Goal: Information Seeking & Learning: Learn about a topic

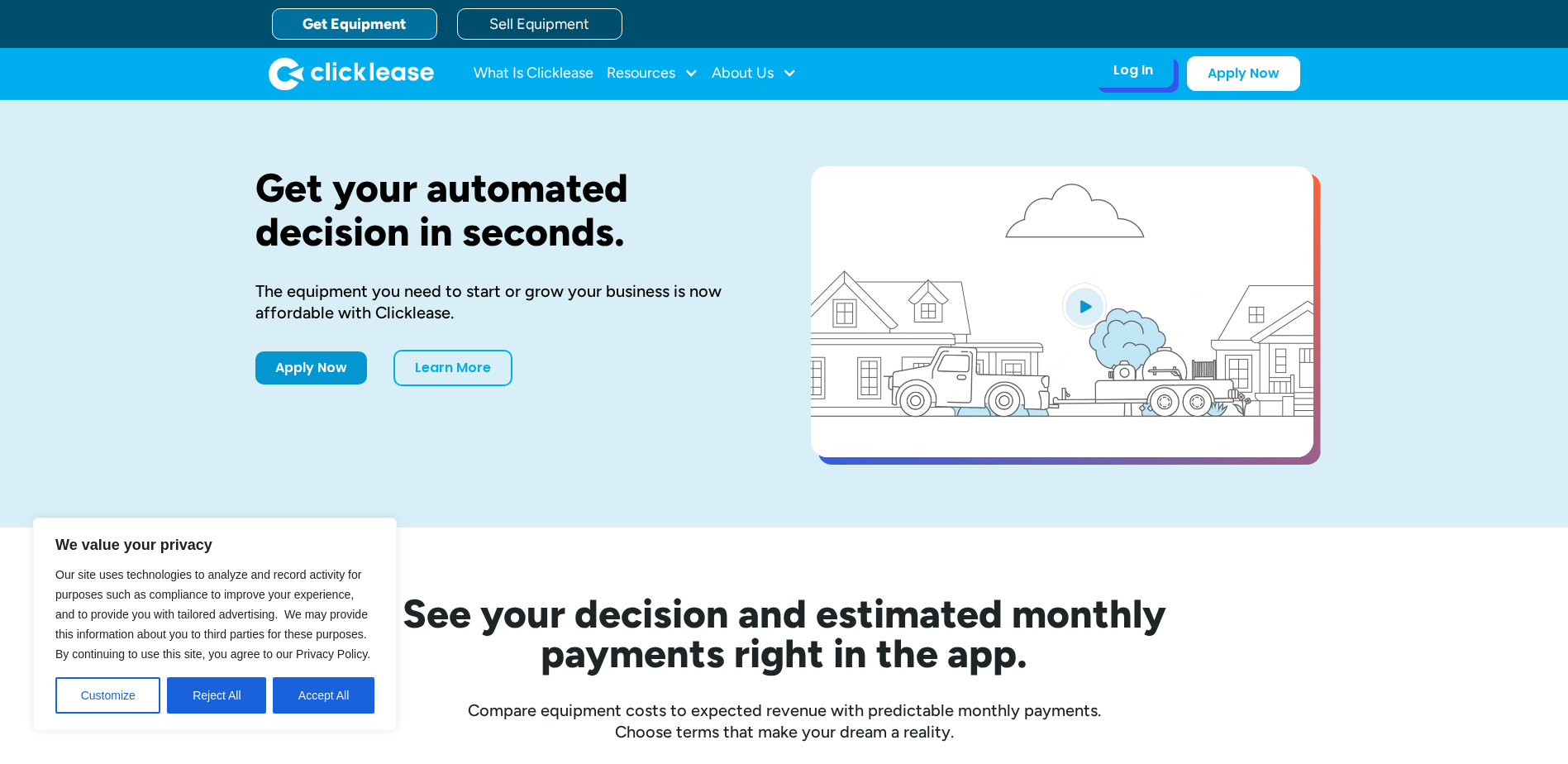
click at [1122, 76] on div "Log In" at bounding box center [1133, 70] width 40 height 17
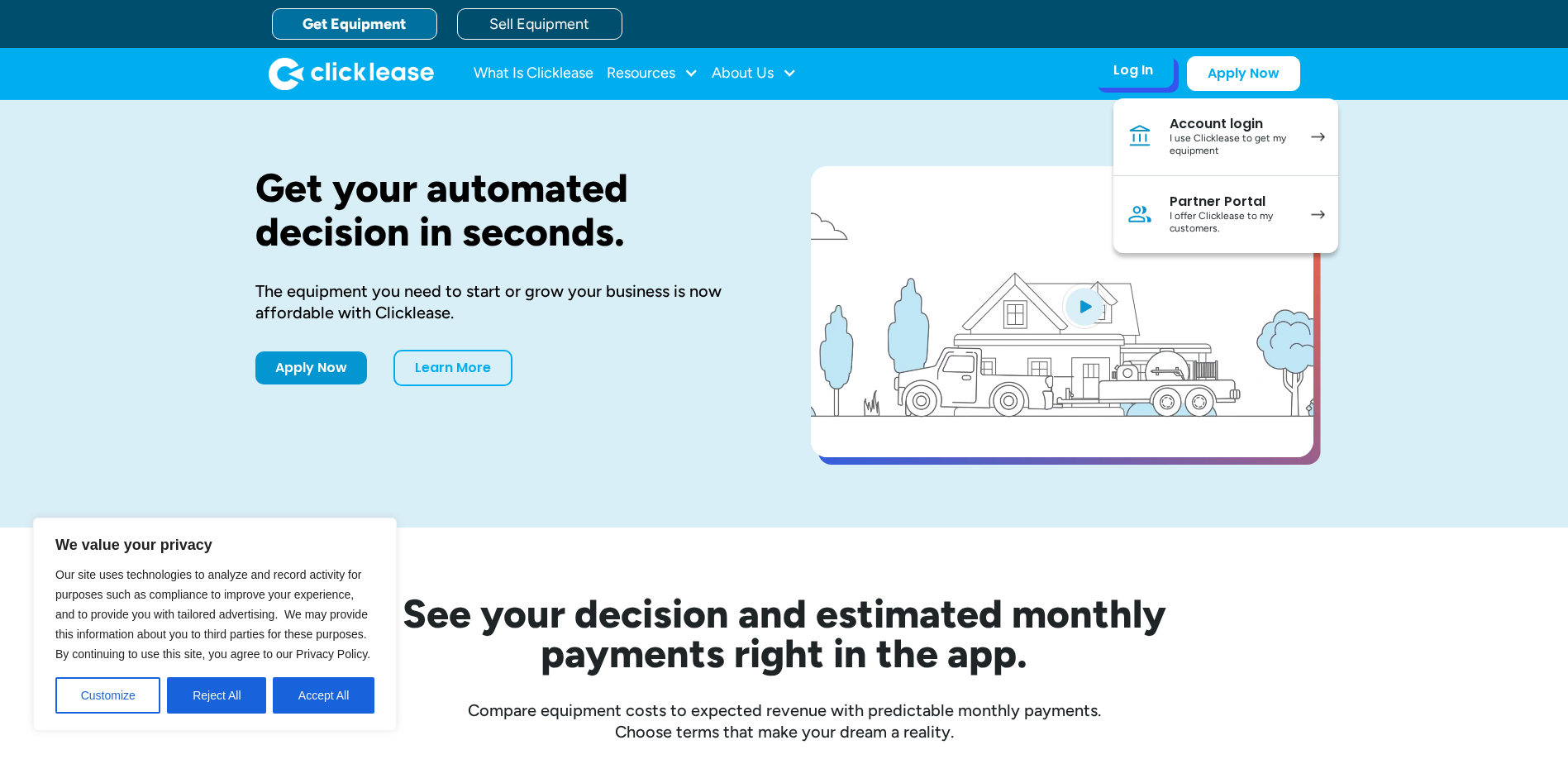
click at [1197, 135] on div "I use Clicklease to get my equipment" at bounding box center [1232, 145] width 125 height 26
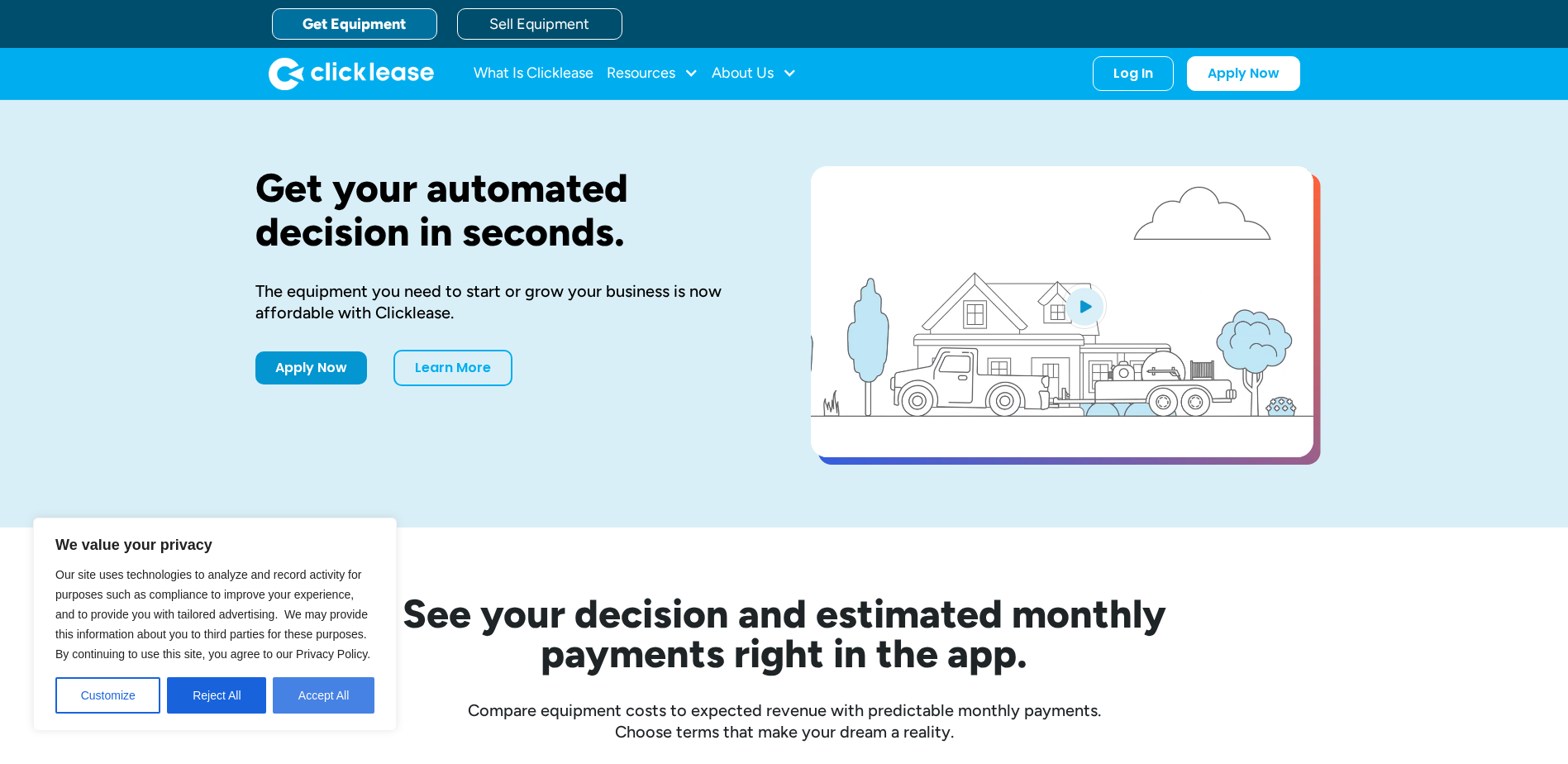
click at [323, 680] on button "Accept All" at bounding box center [323, 695] width 101 height 36
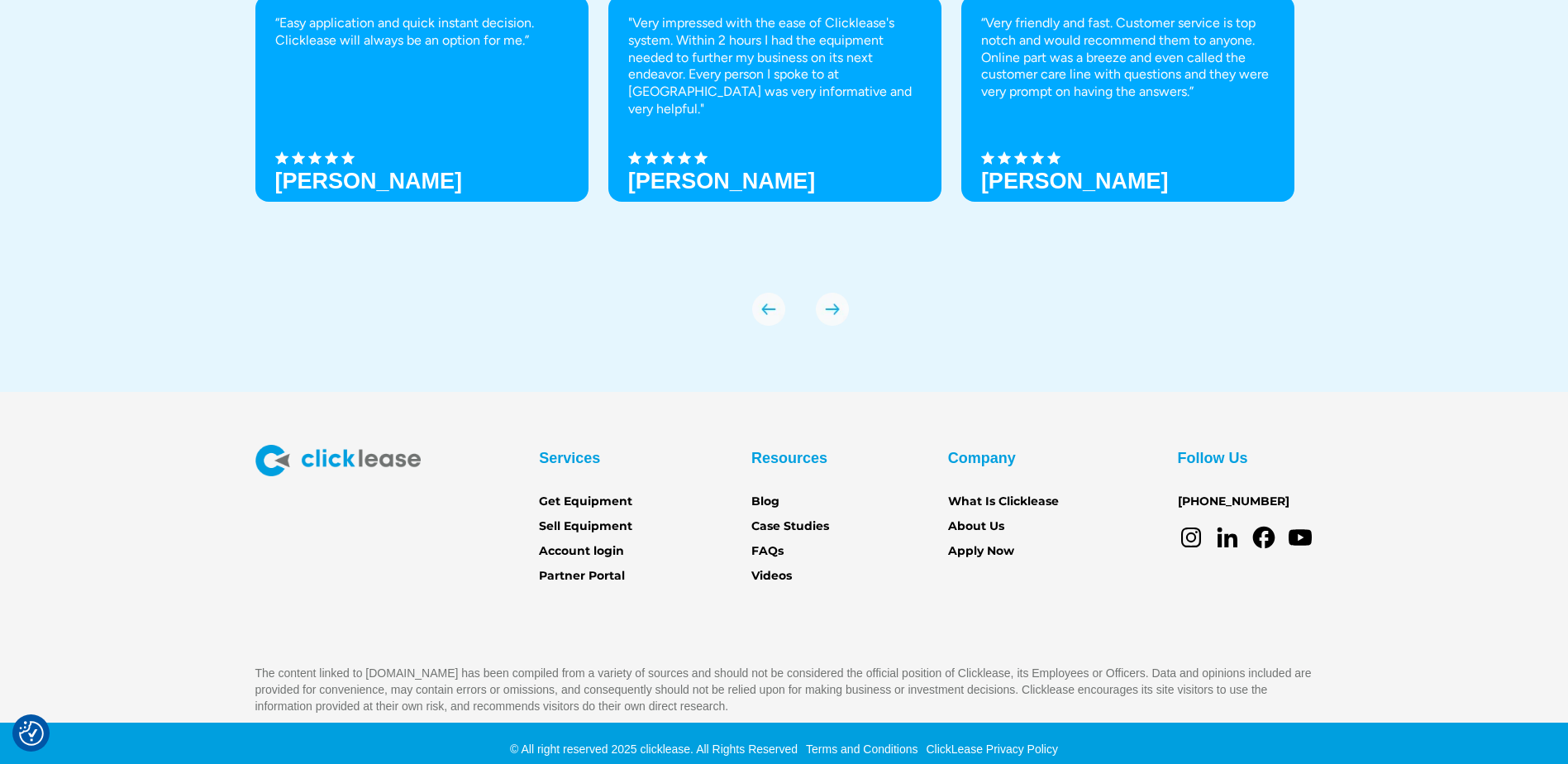
scroll to position [5822, 0]
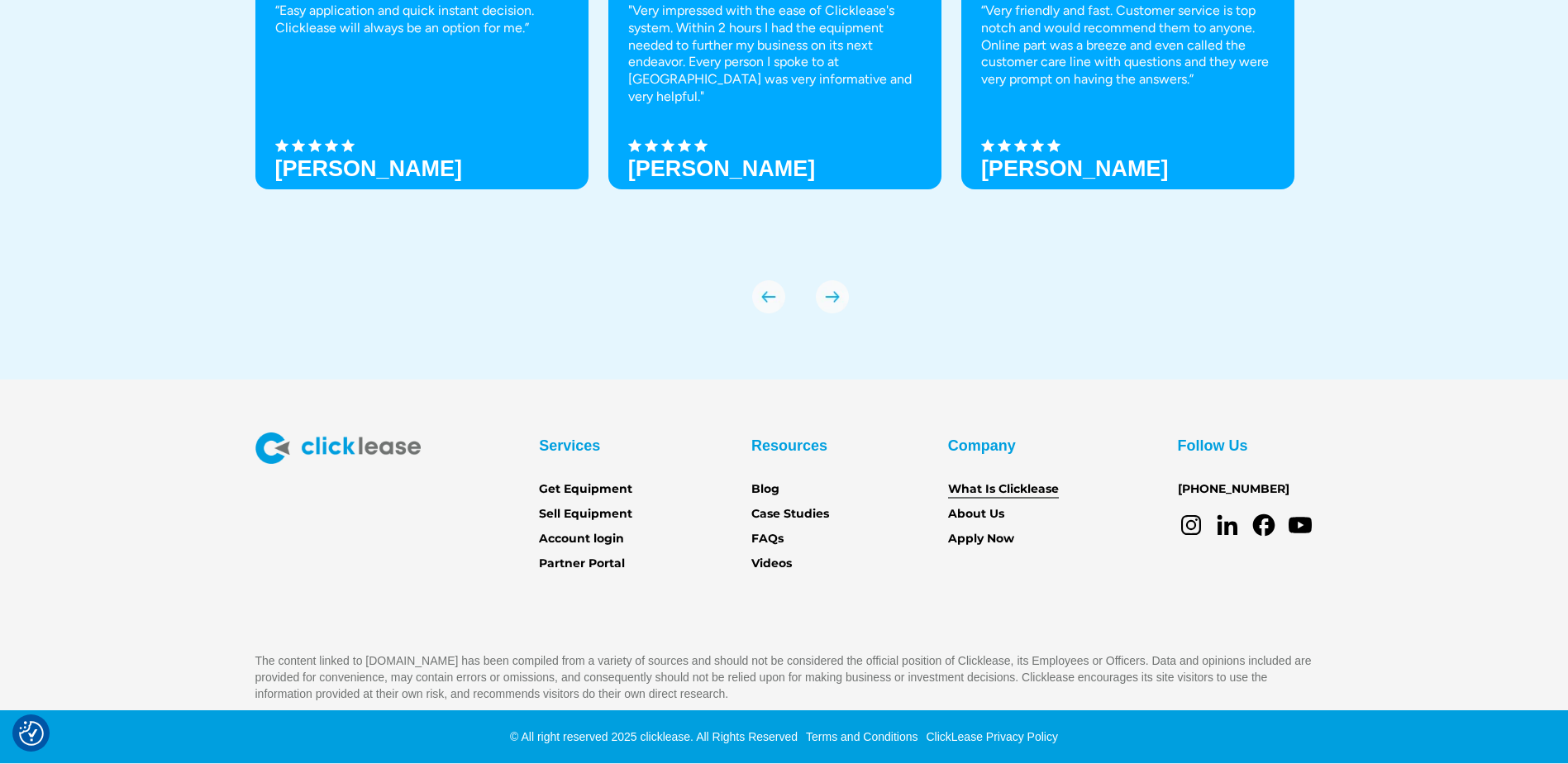
click at [963, 489] on link "What Is Clicklease" at bounding box center [1003, 489] width 111 height 18
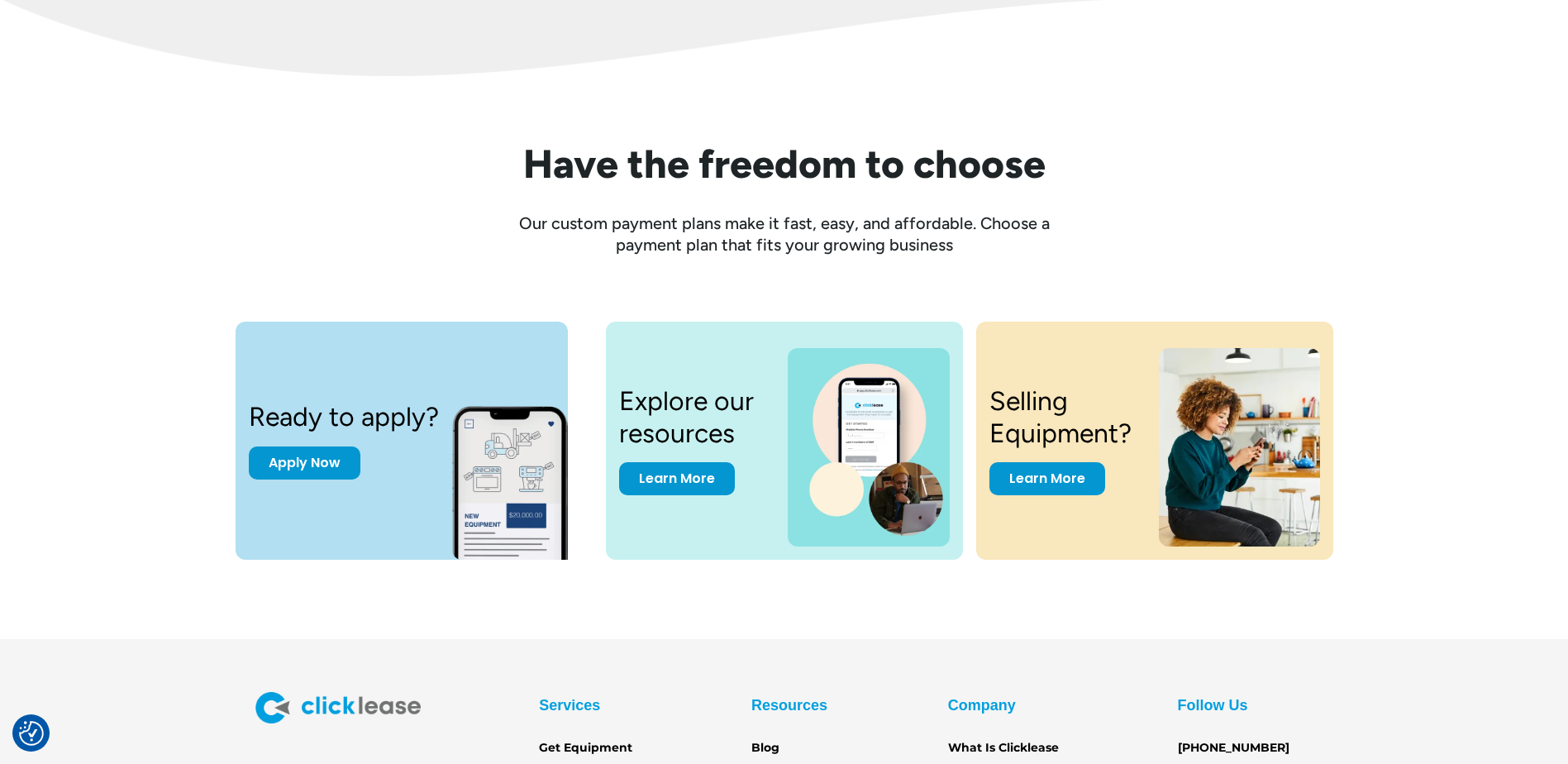
scroll to position [2281, 0]
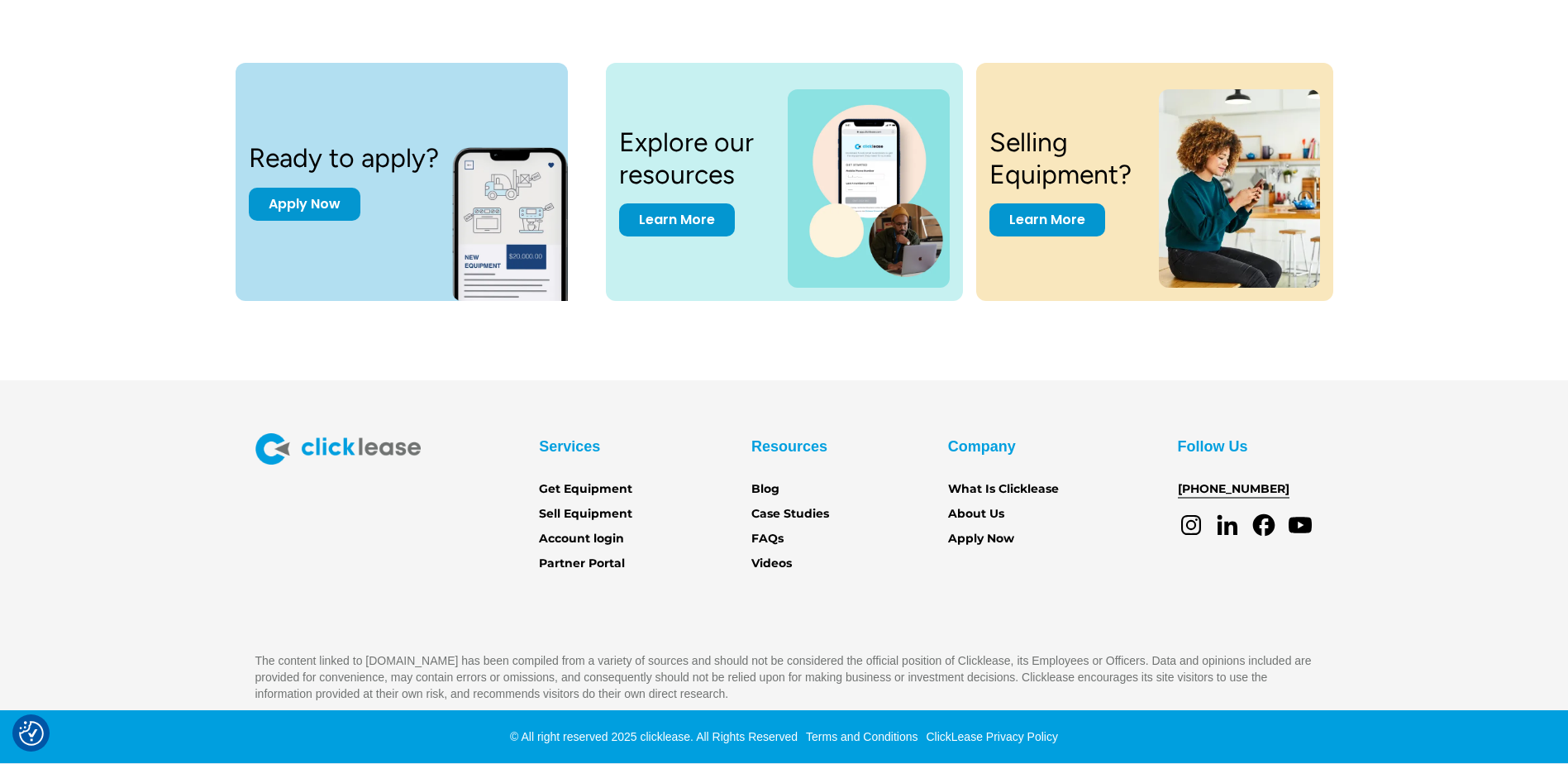
click at [1220, 482] on link "[PHONE_NUMBER]" at bounding box center [1234, 489] width 112 height 18
click at [1028, 398] on section "Services Get Equipment Sell Equipment Account login Partner Portal Resources Bl…" at bounding box center [784, 572] width 1568 height 385
click at [994, 601] on div "Services Get Equipment Sell Equipment Account login Partner Portal Resources Bl…" at bounding box center [784, 568] width 1058 height 269
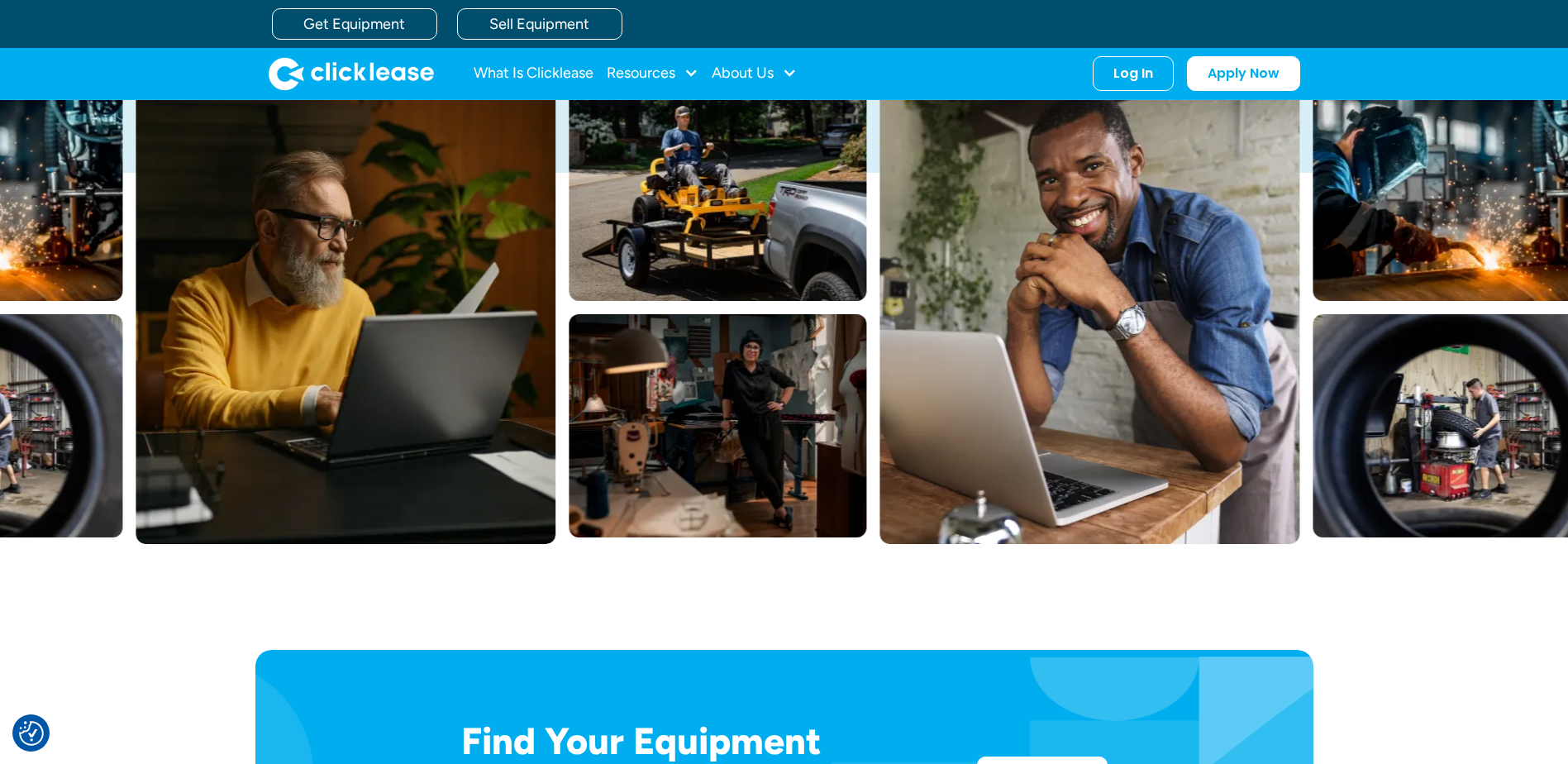
scroll to position [0, 0]
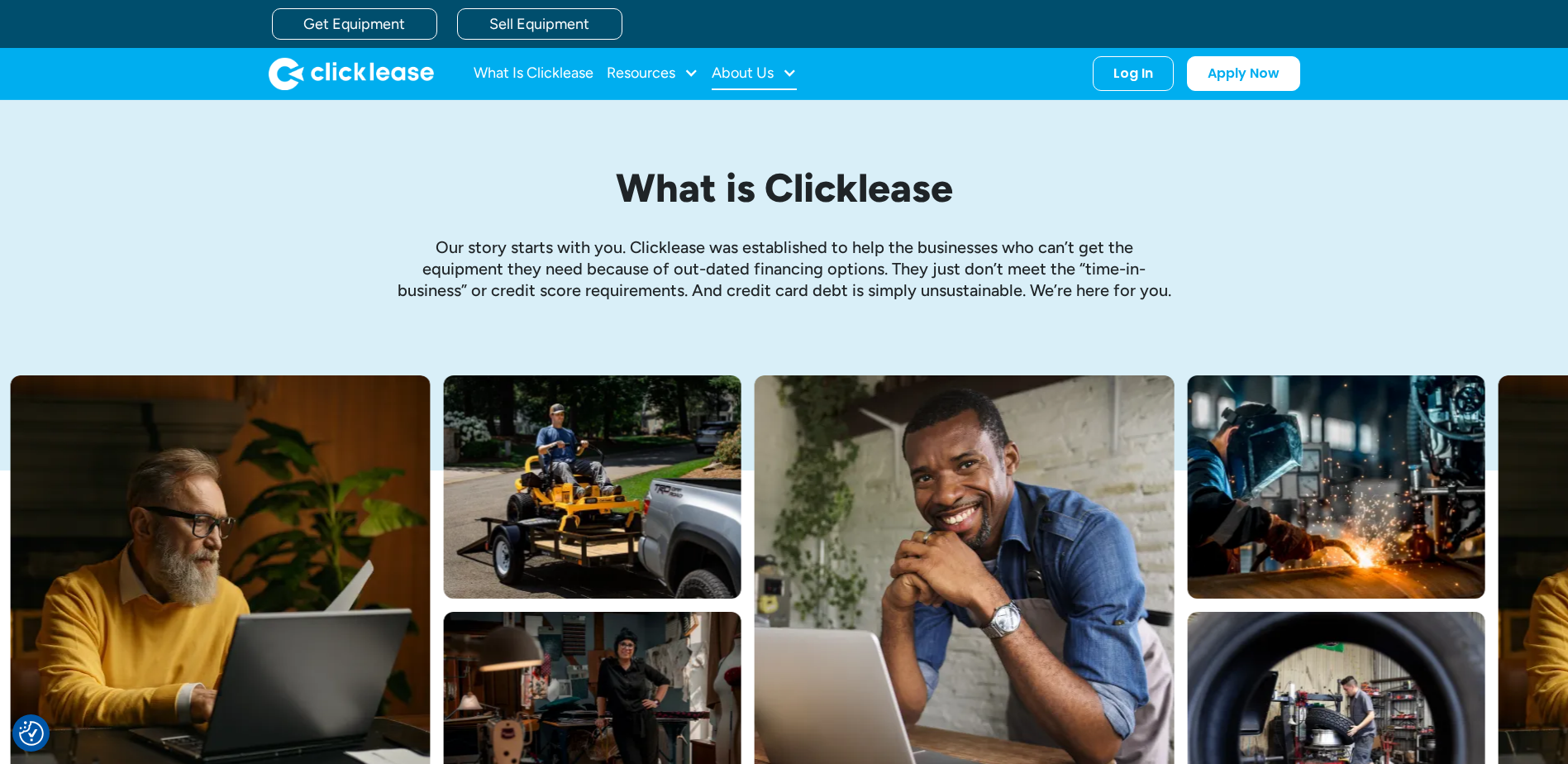
click at [776, 77] on div "About Us" at bounding box center [754, 73] width 85 height 33
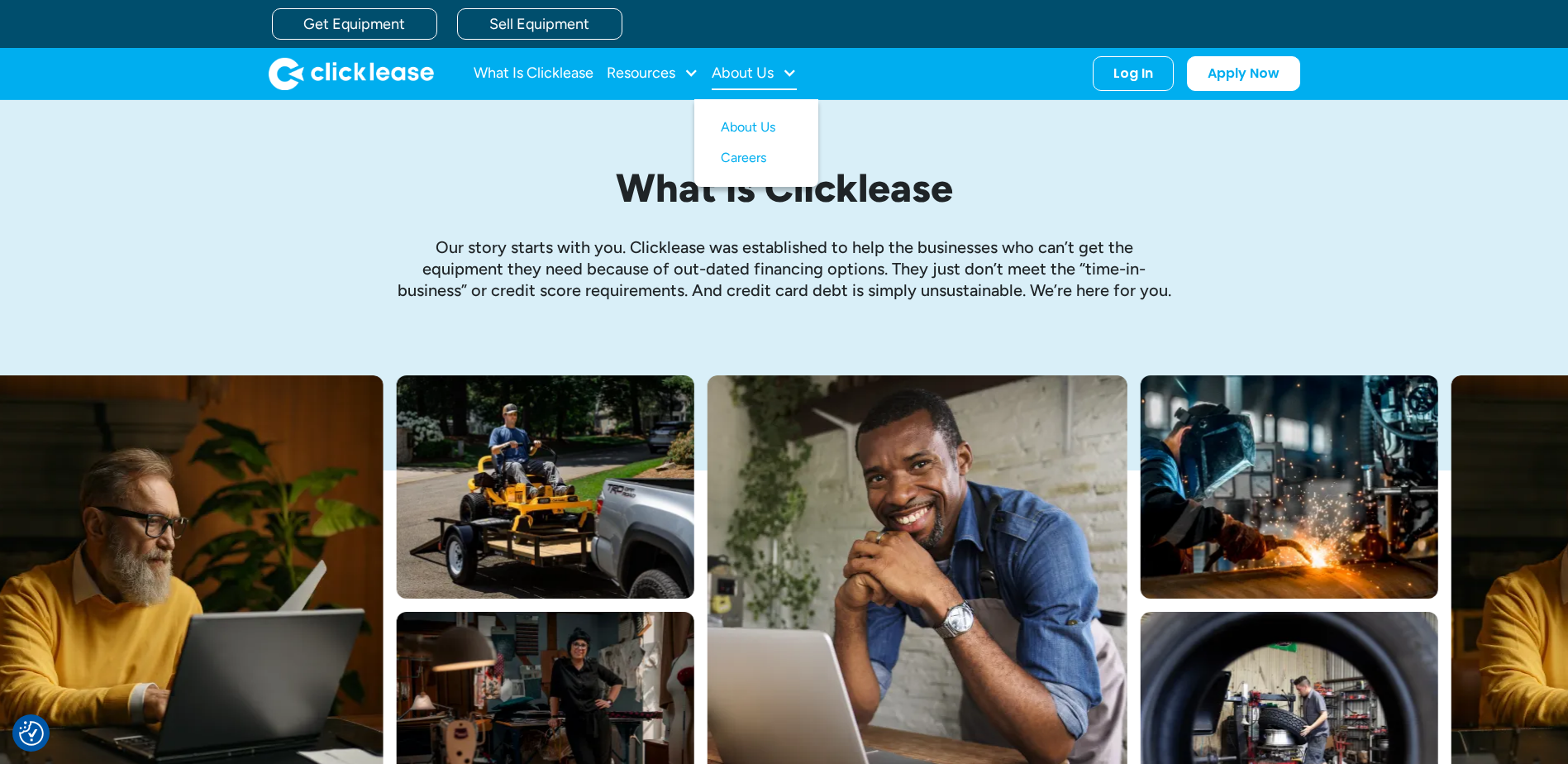
click at [776, 77] on div "About Us" at bounding box center [754, 73] width 85 height 33
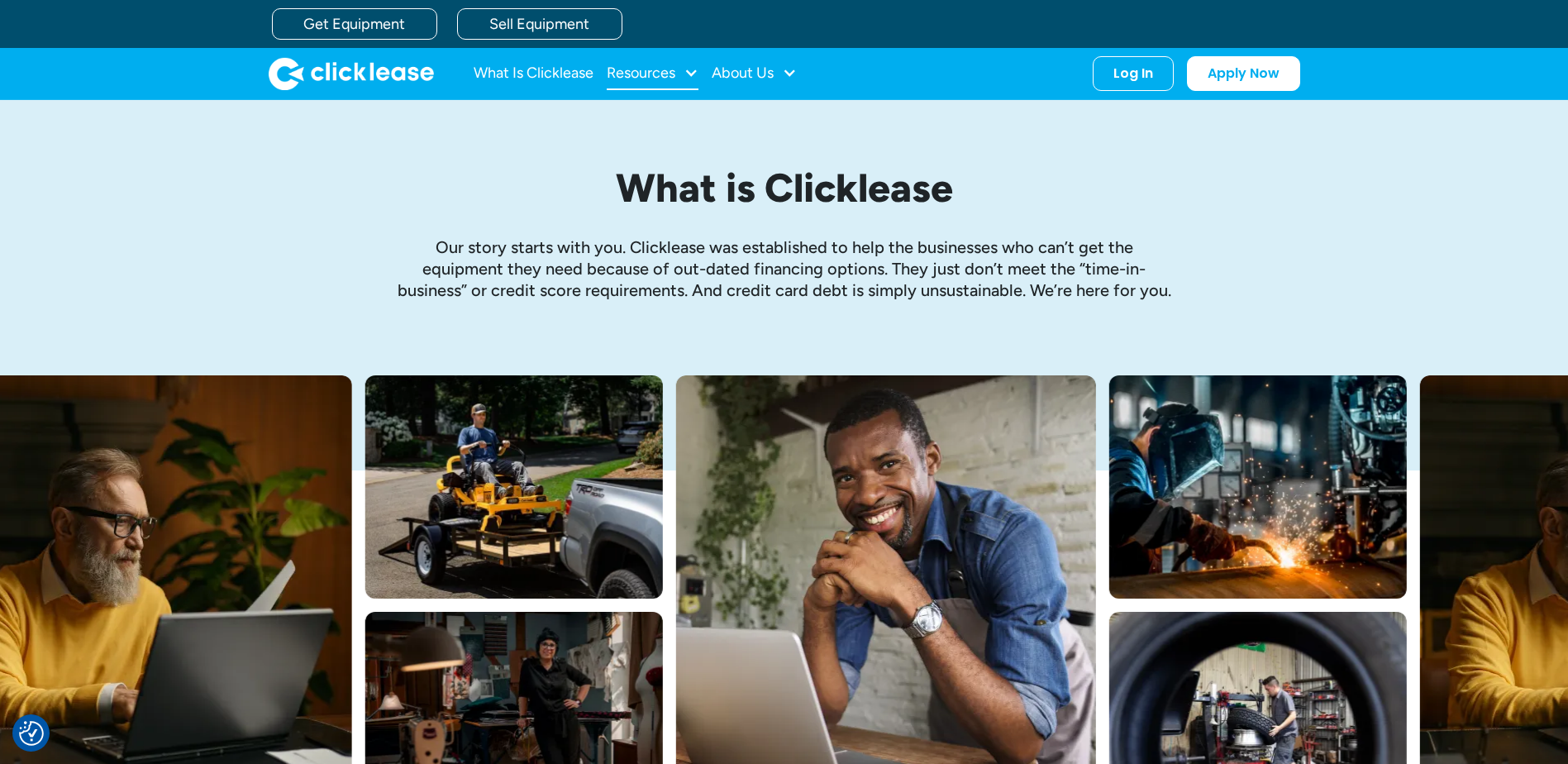
click at [681, 72] on div "Resources" at bounding box center [652, 73] width 92 height 33
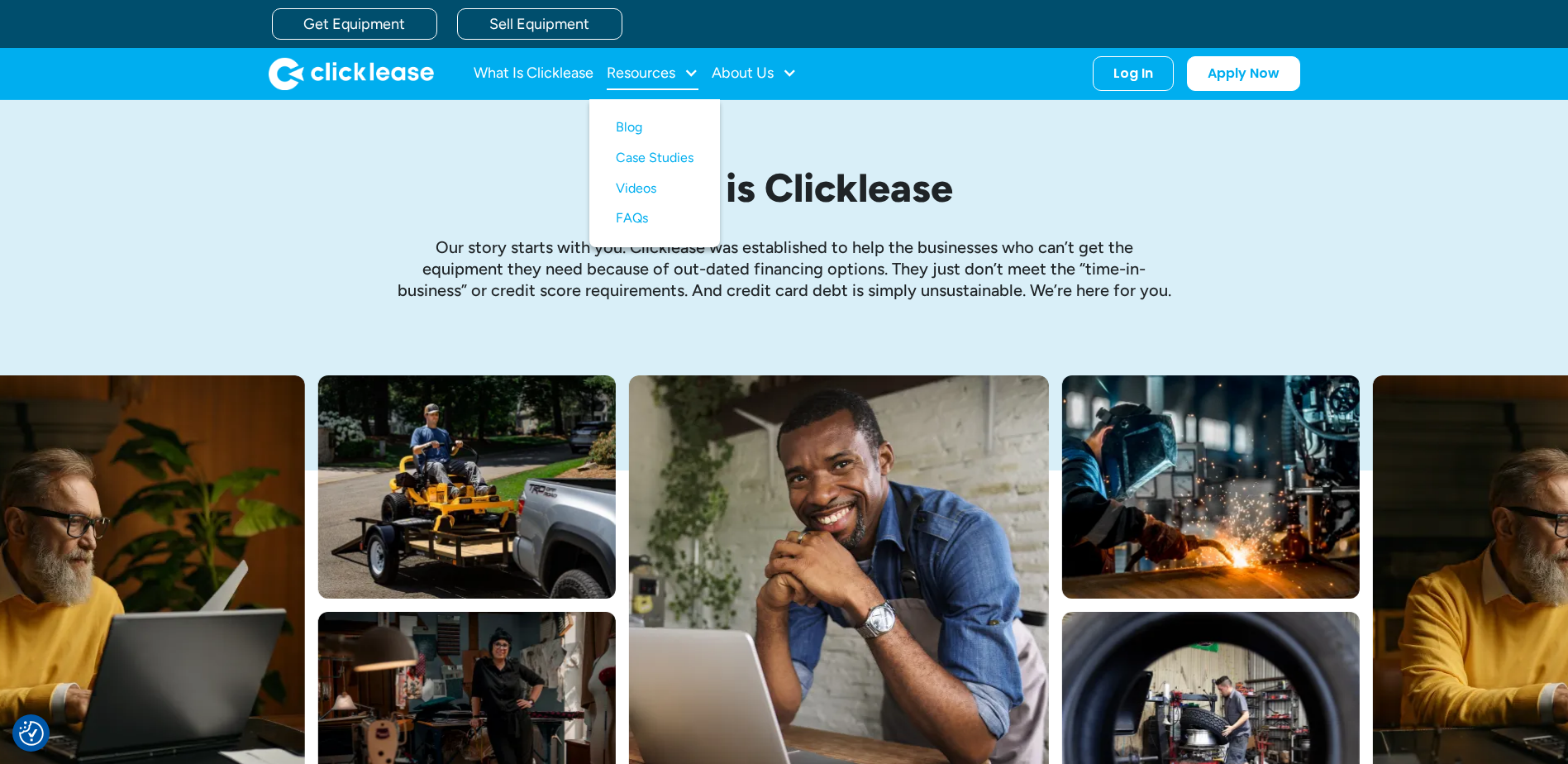
click at [681, 72] on div "Resources" at bounding box center [652, 73] width 92 height 33
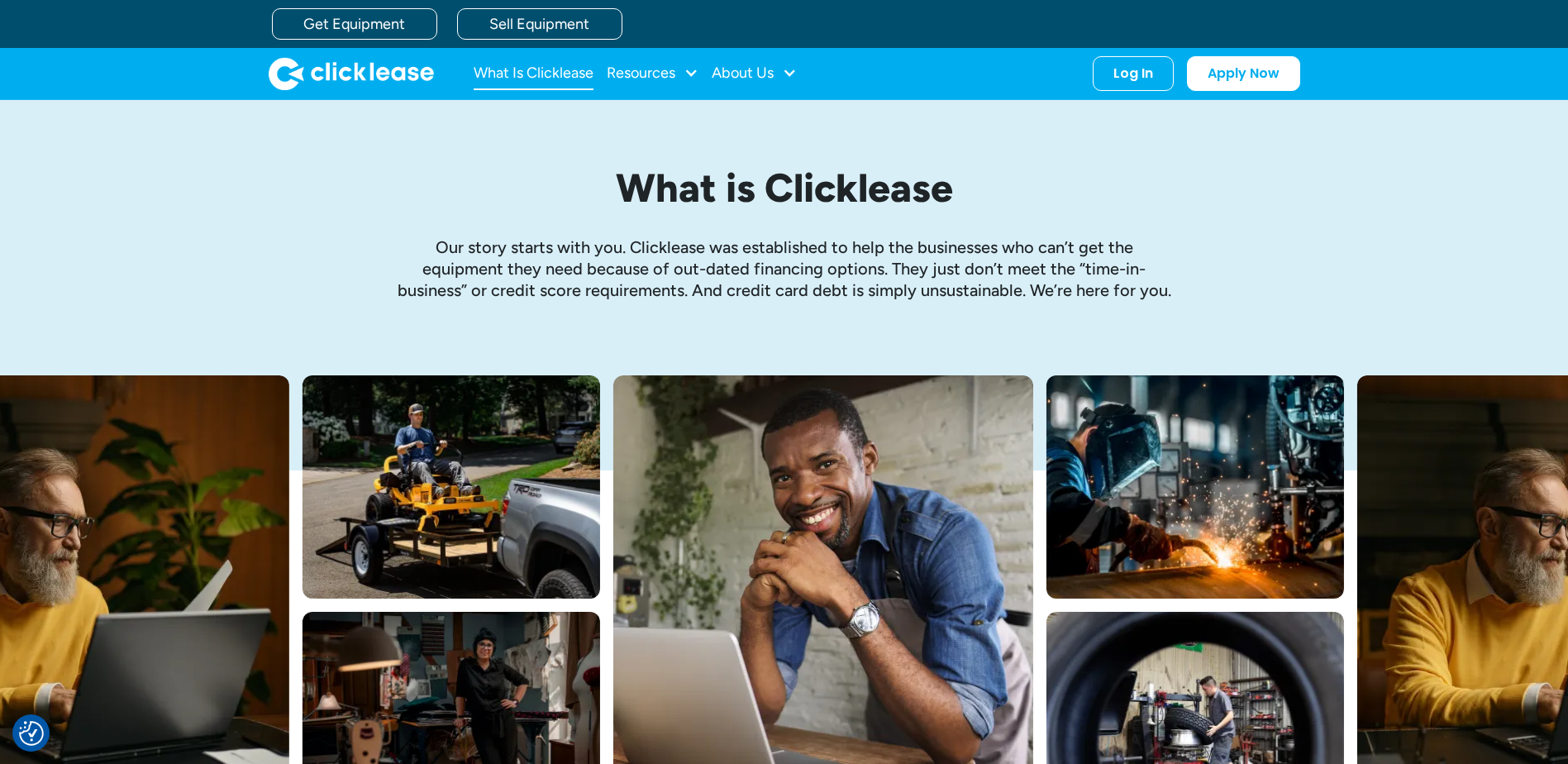
click at [528, 69] on link "What Is Clicklease" at bounding box center [533, 73] width 120 height 33
